Goal: Task Accomplishment & Management: Manage account settings

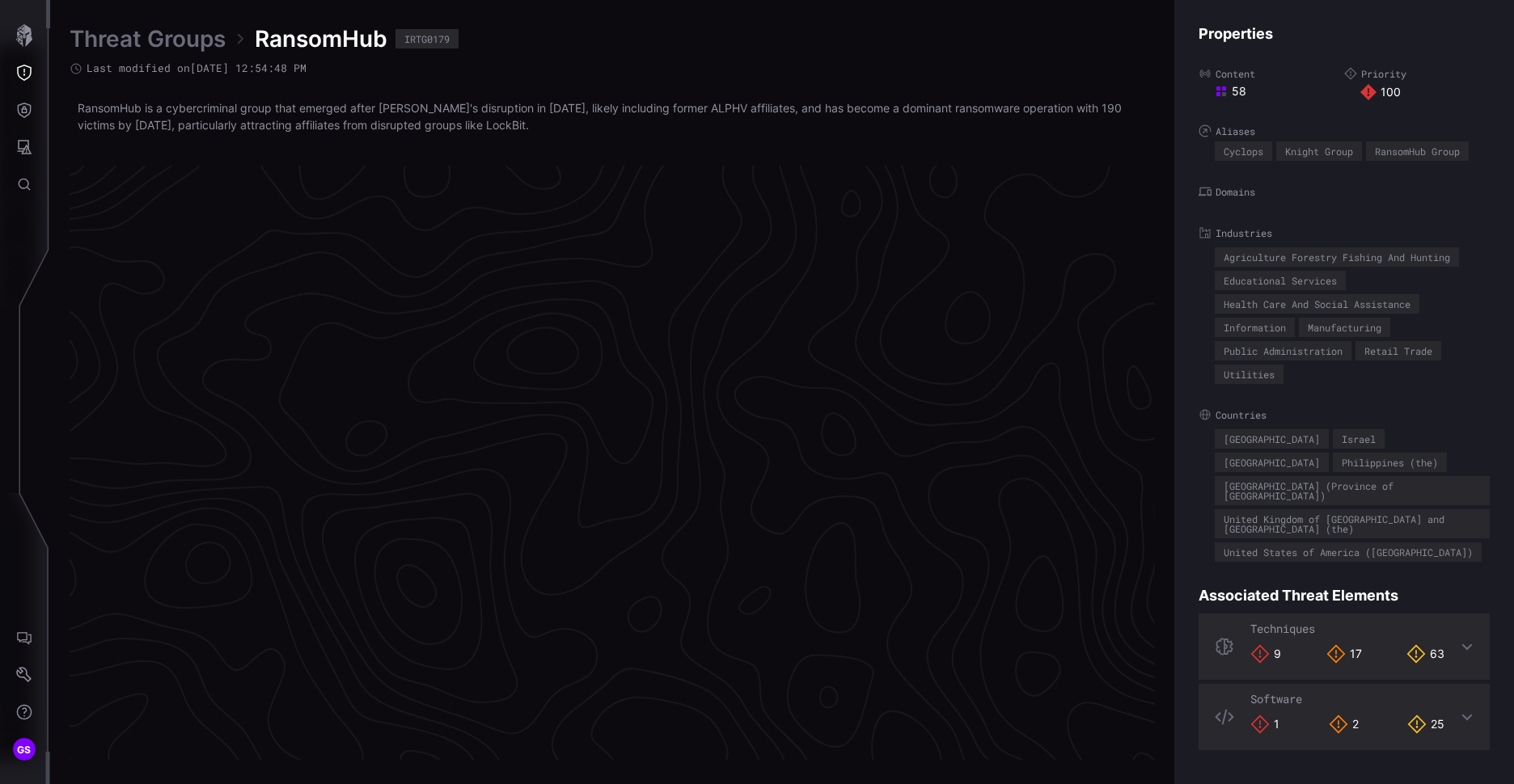
scroll to position [3347, 677]
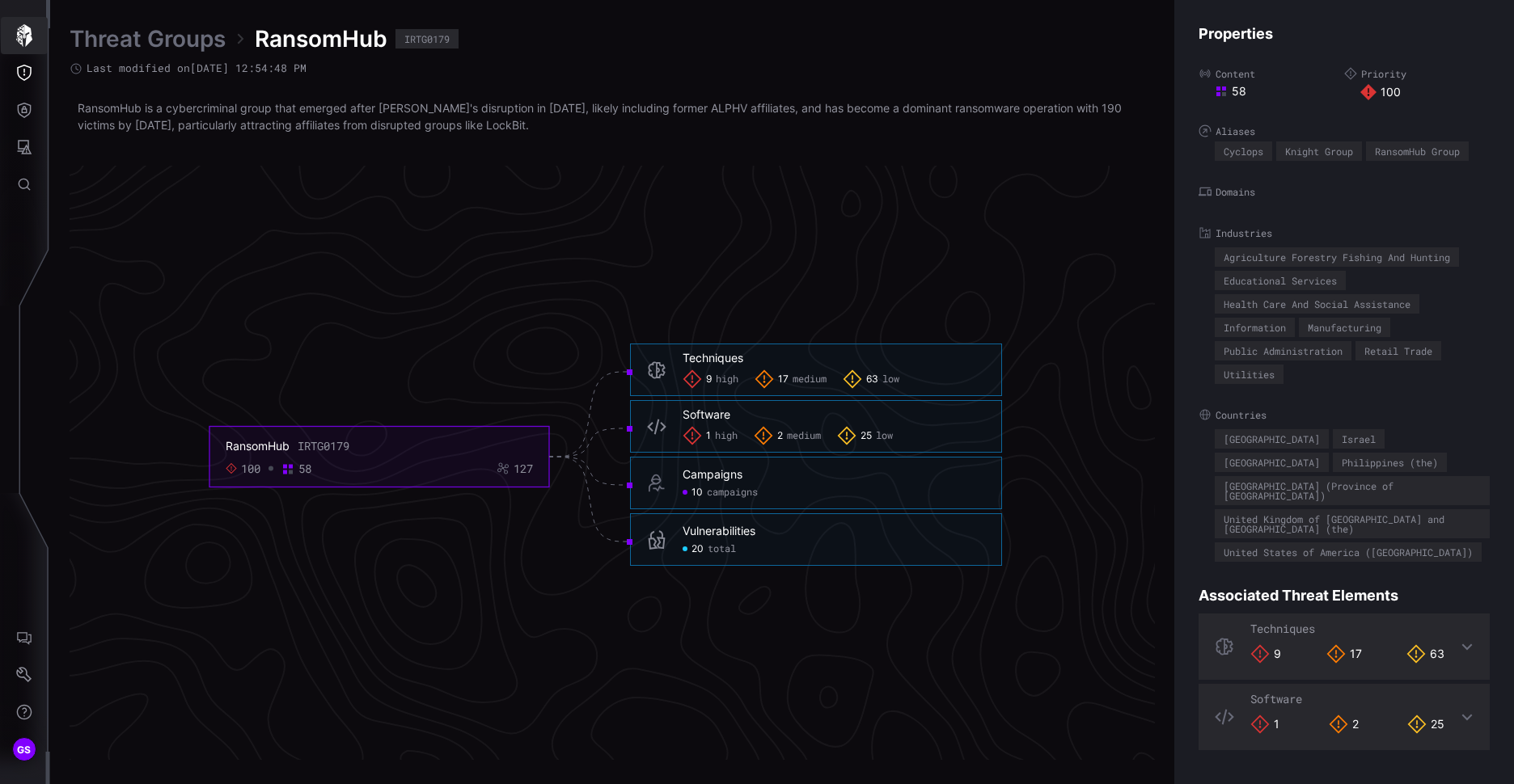
click at [19, 42] on icon "button" at bounding box center [24, 35] width 17 height 22
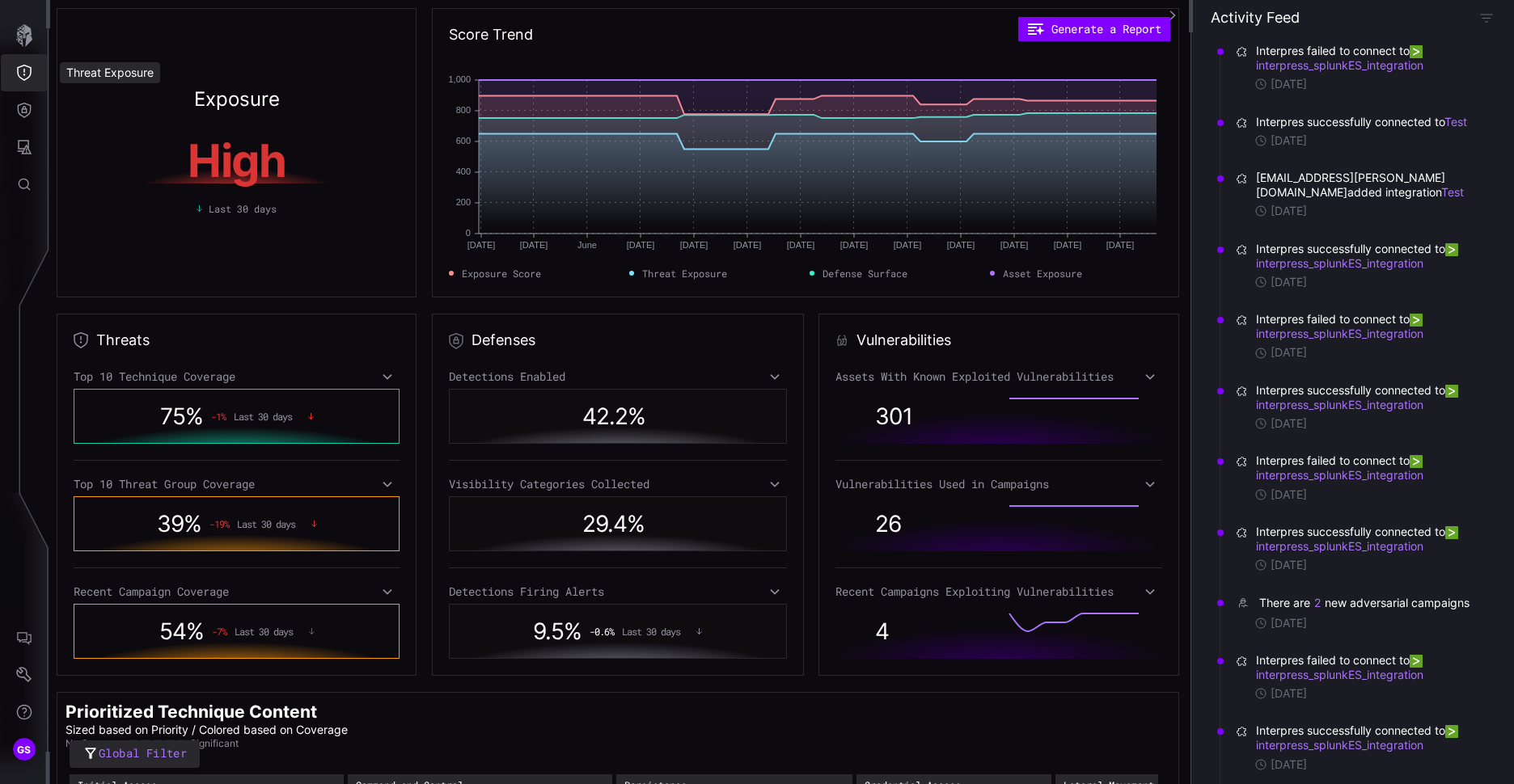
click at [15, 63] on button "Threat Exposure" at bounding box center [24, 73] width 47 height 37
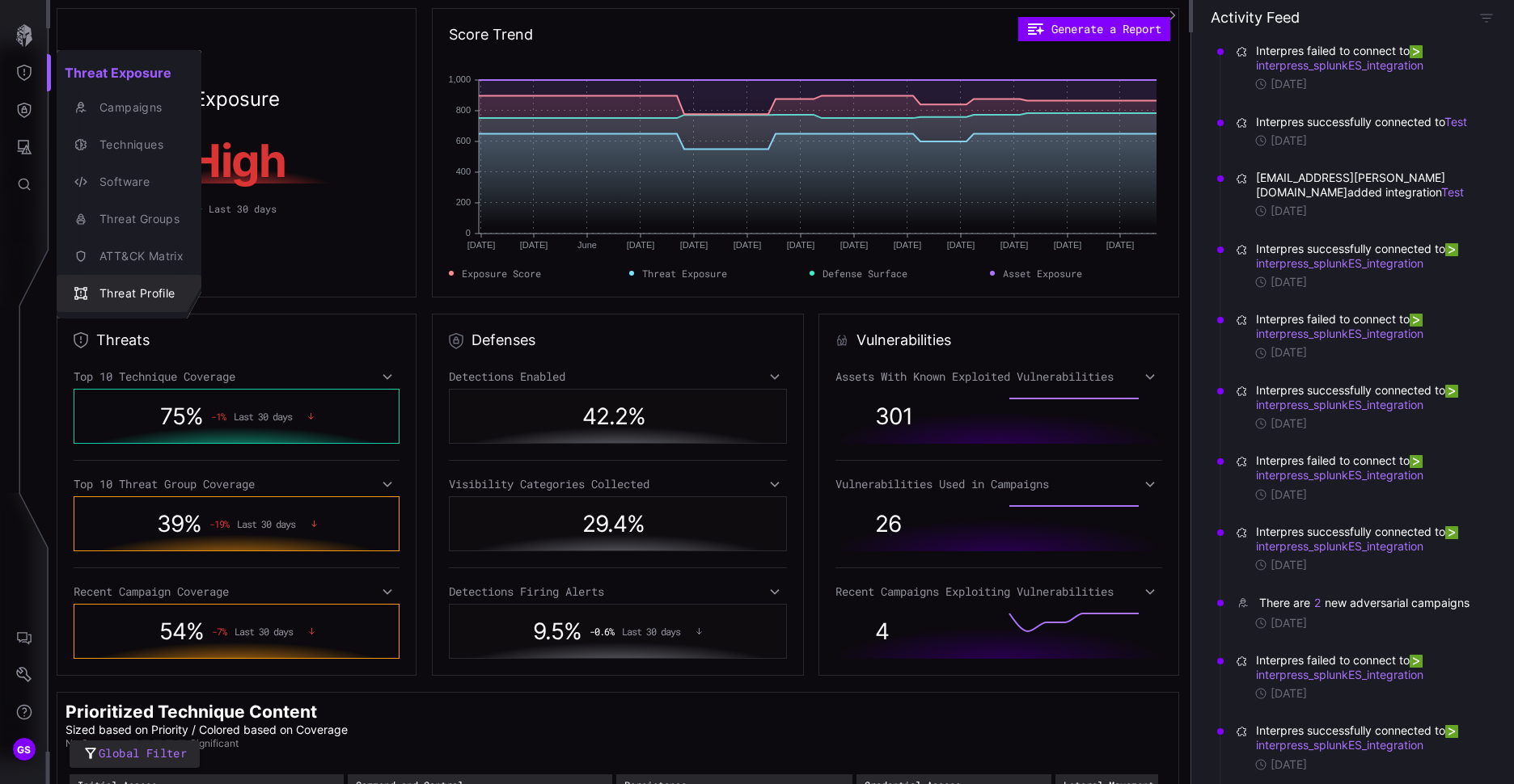
click at [117, 291] on div "Threat Profile" at bounding box center [138, 294] width 92 height 20
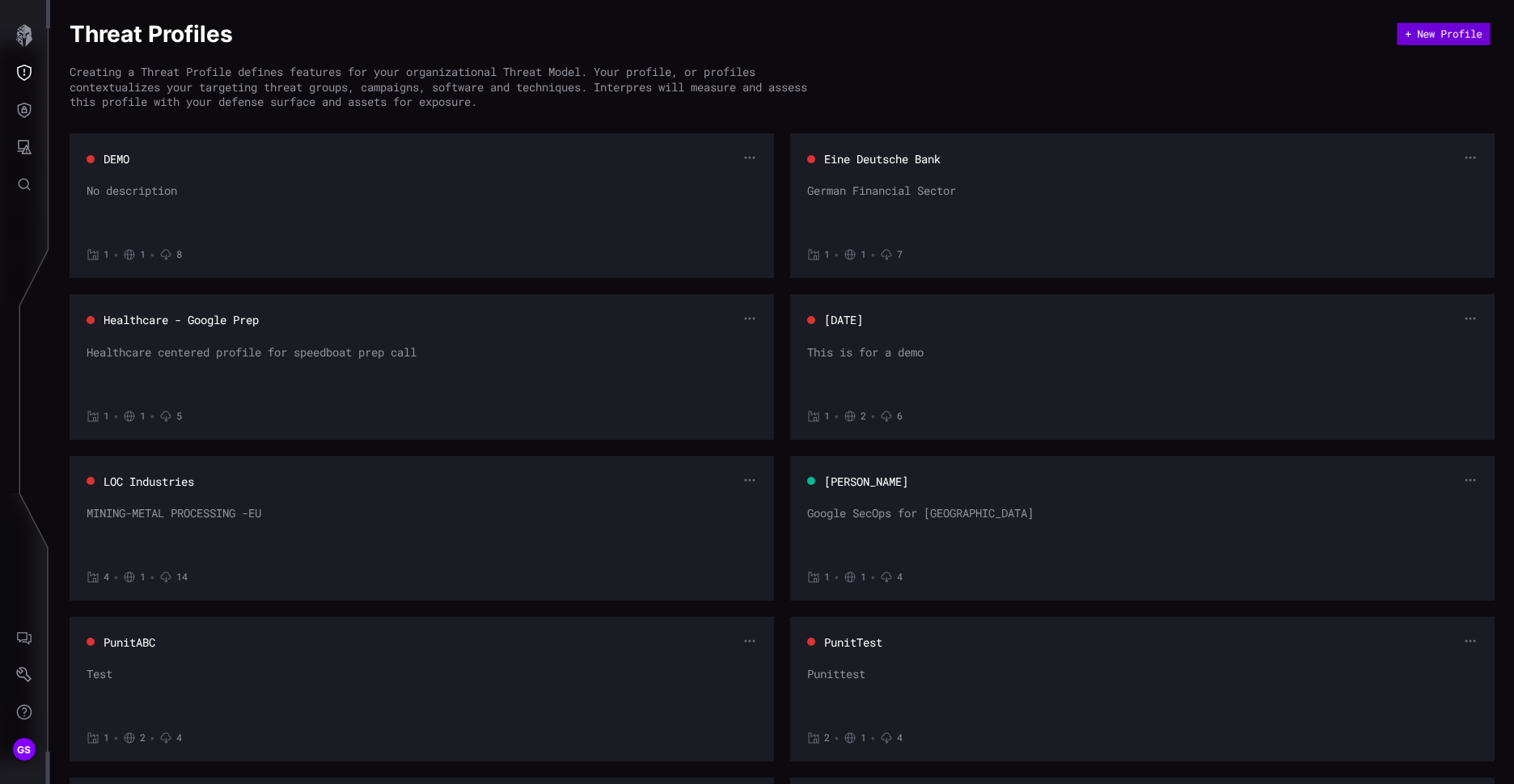
click at [1420, 41] on button "+ New Profile" at bounding box center [1443, 33] width 93 height 22
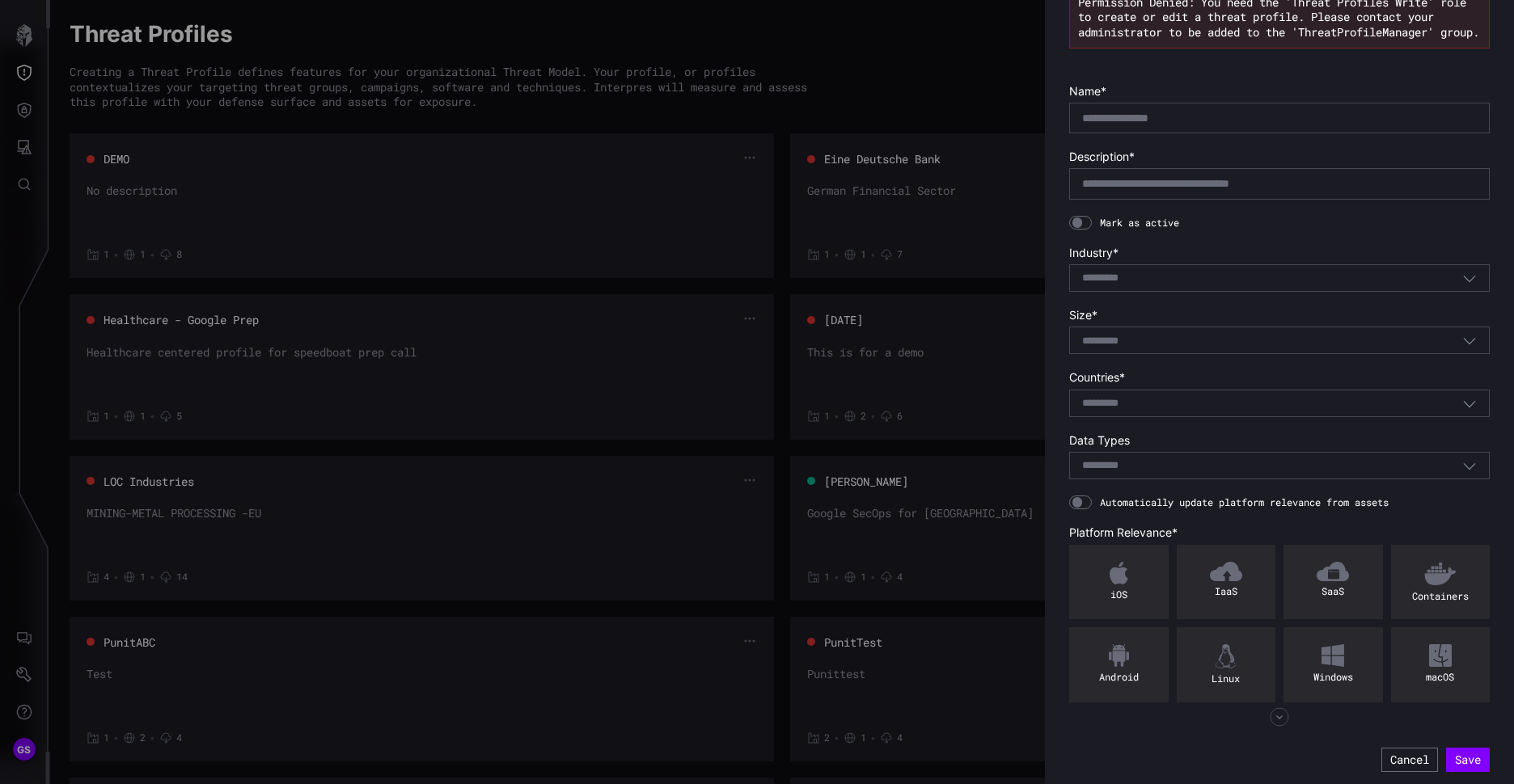
scroll to position [98, 0]
click at [976, 62] on div at bounding box center [757, 392] width 1514 height 784
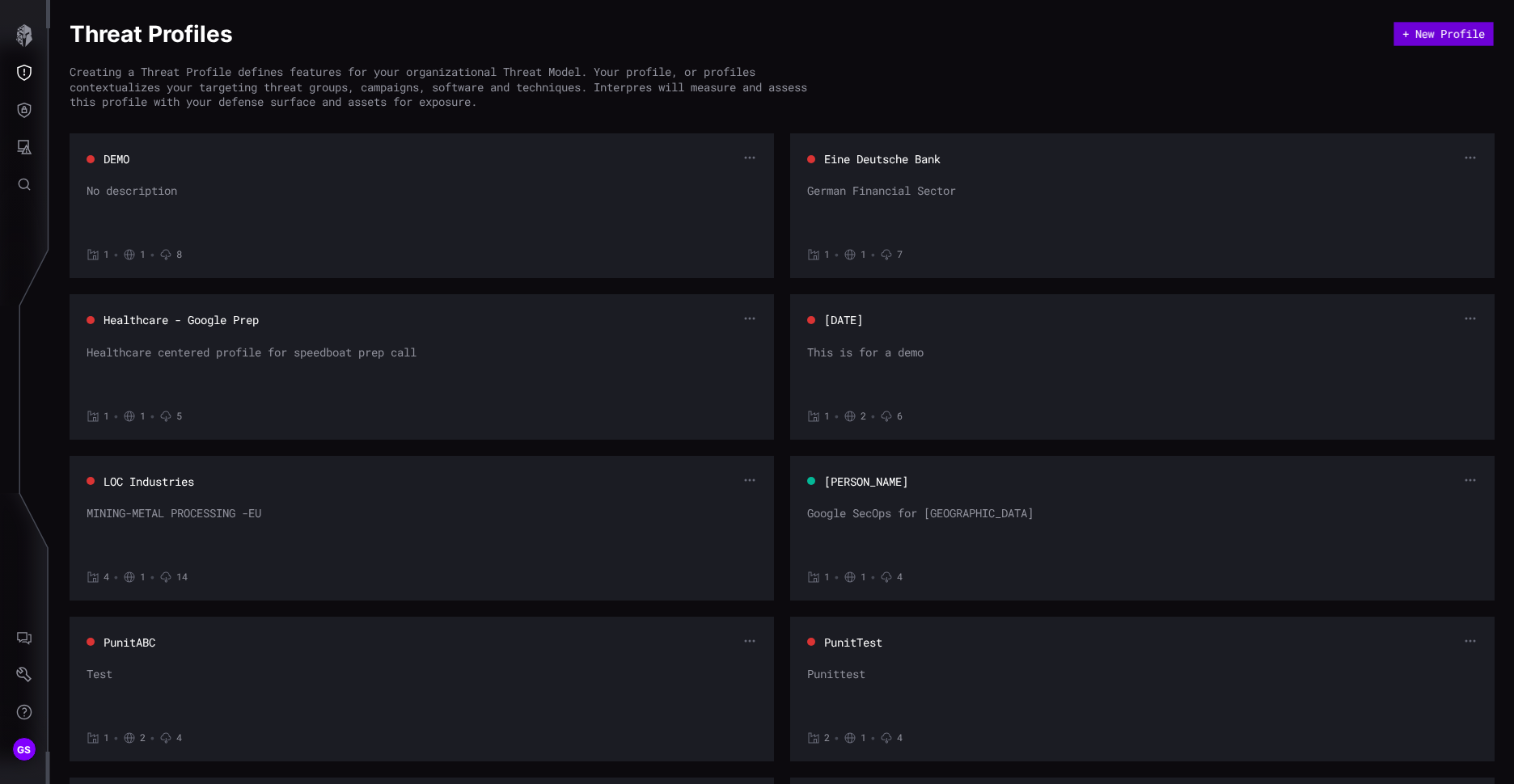
click at [1439, 33] on button "+ New Profile" at bounding box center [1443, 33] width 100 height 24
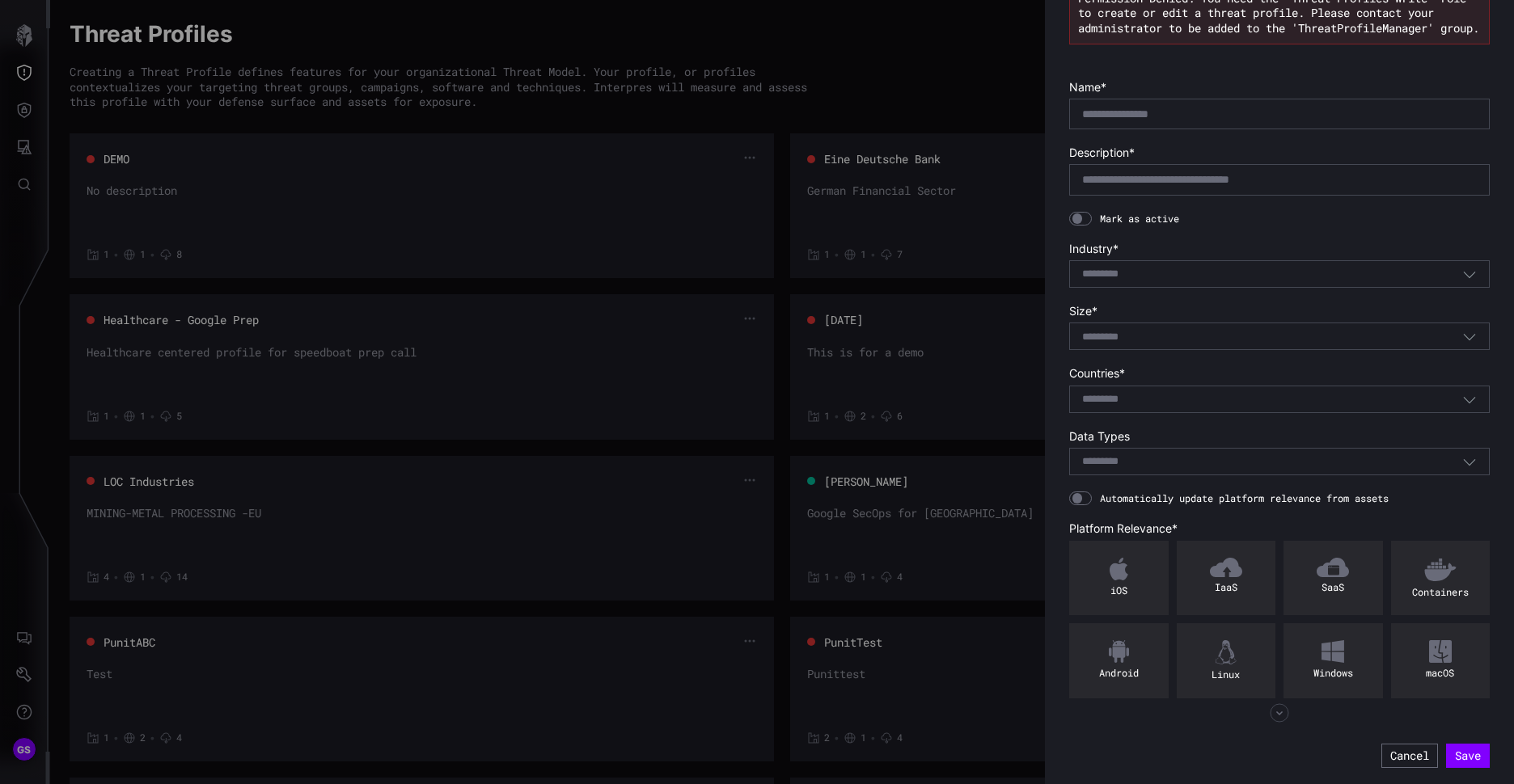
scroll to position [0, 0]
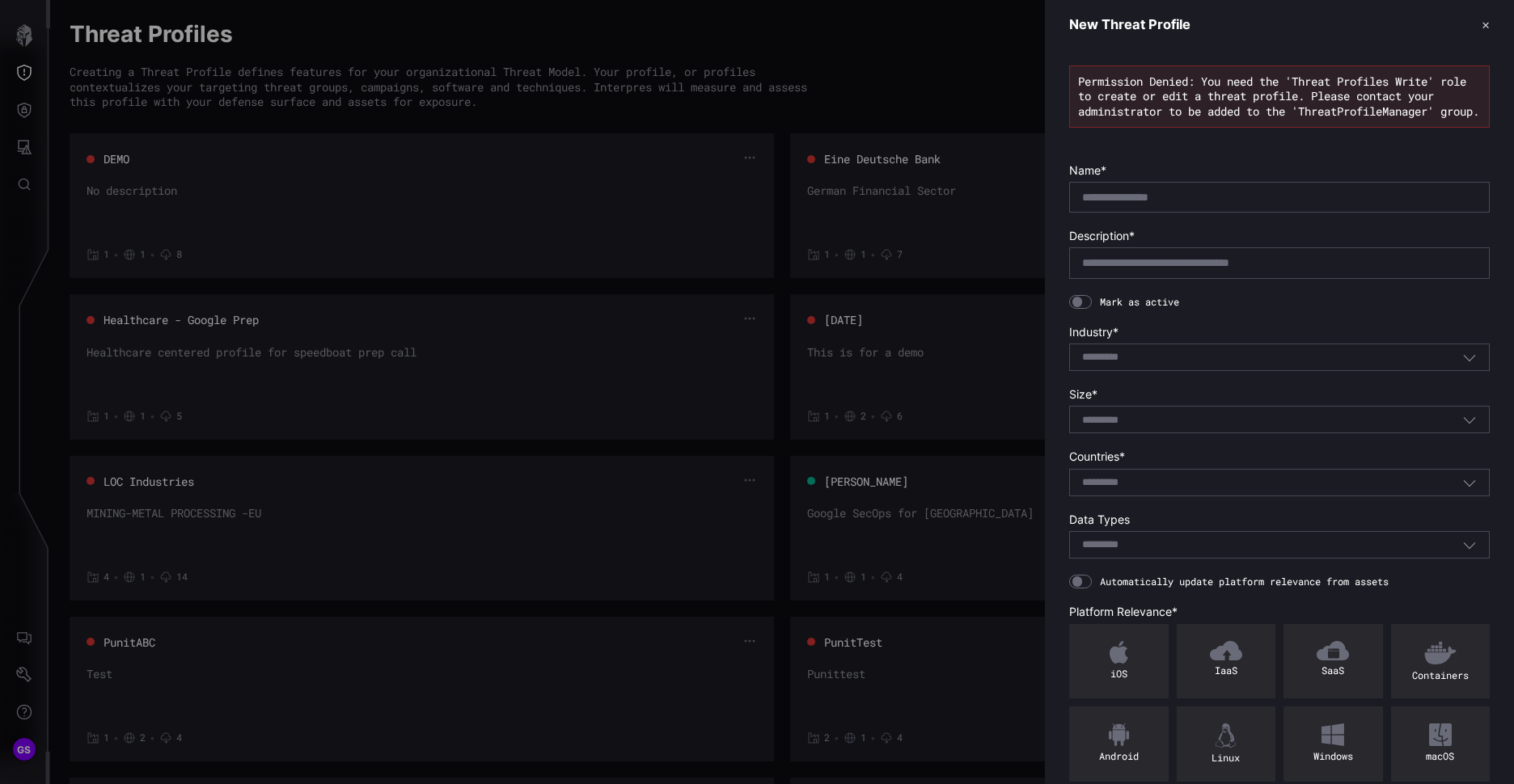
click at [1482, 28] on button "✕" at bounding box center [1486, 24] width 8 height 17
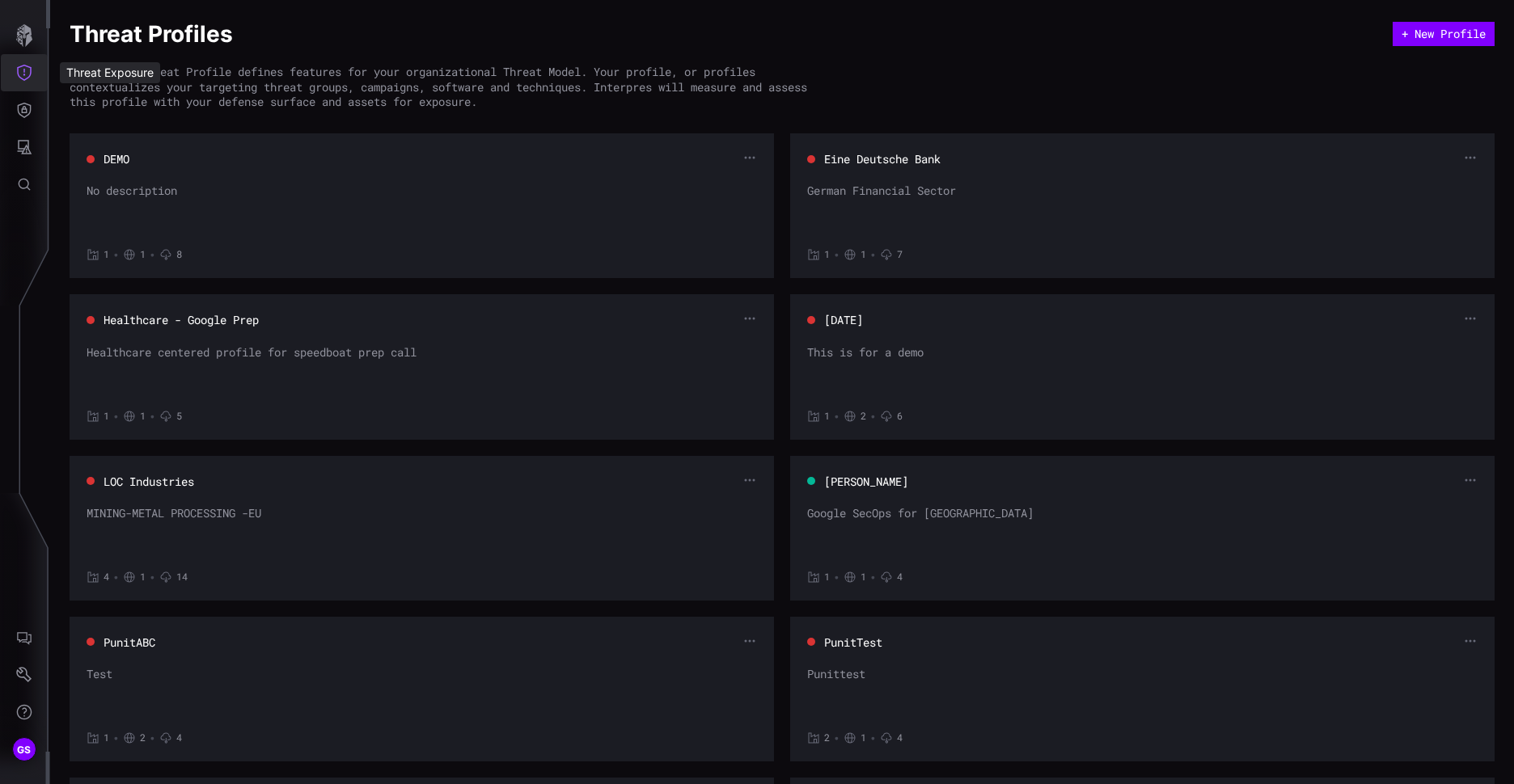
click at [21, 69] on icon "Threat Exposure" at bounding box center [24, 72] width 17 height 17
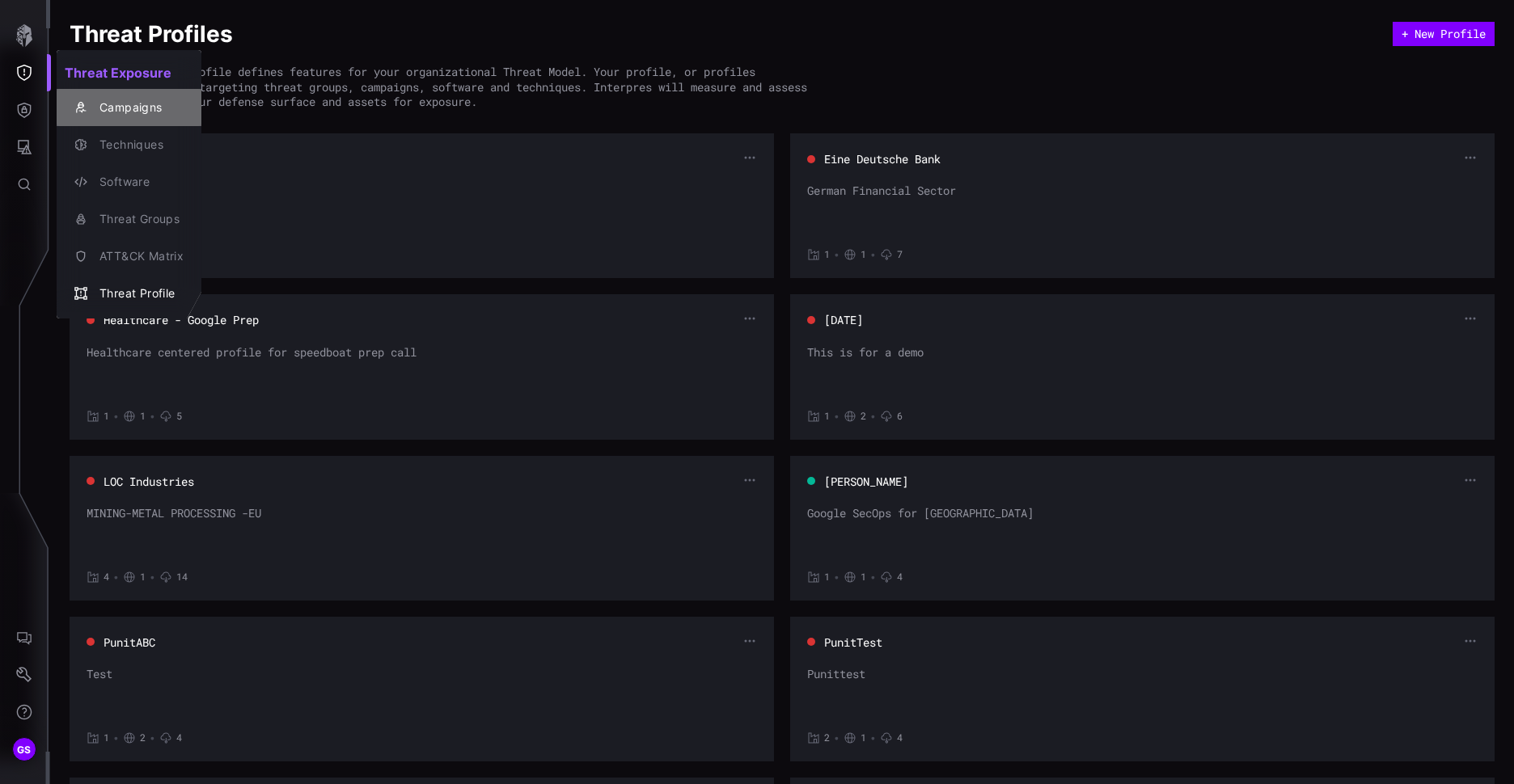
click at [93, 108] on div "Campaigns" at bounding box center [138, 107] width 92 height 20
